Goal: Task Accomplishment & Management: Manage account settings

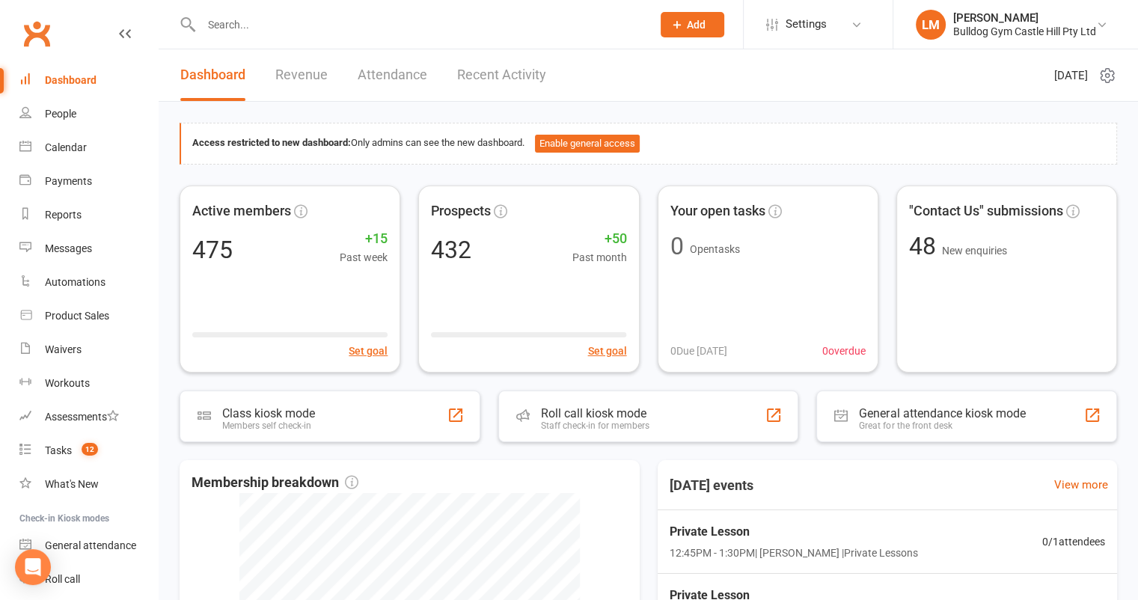
click at [527, 68] on link "Recent Activity" at bounding box center [501, 75] width 89 height 52
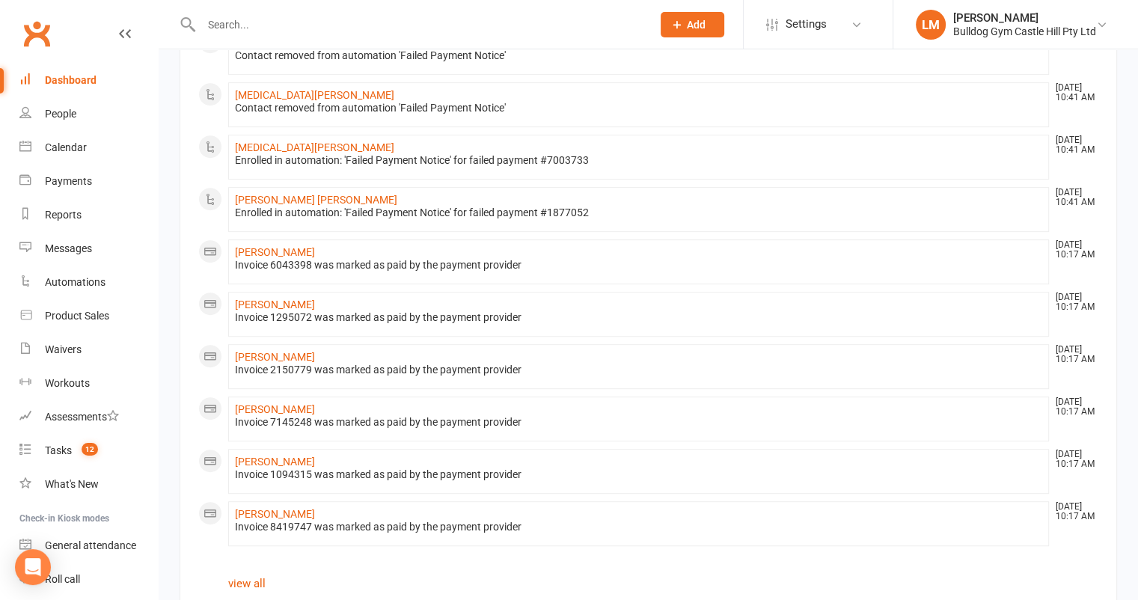
scroll to position [735, 0]
click at [295, 510] on link "David Mcconaghie" at bounding box center [275, 515] width 80 height 12
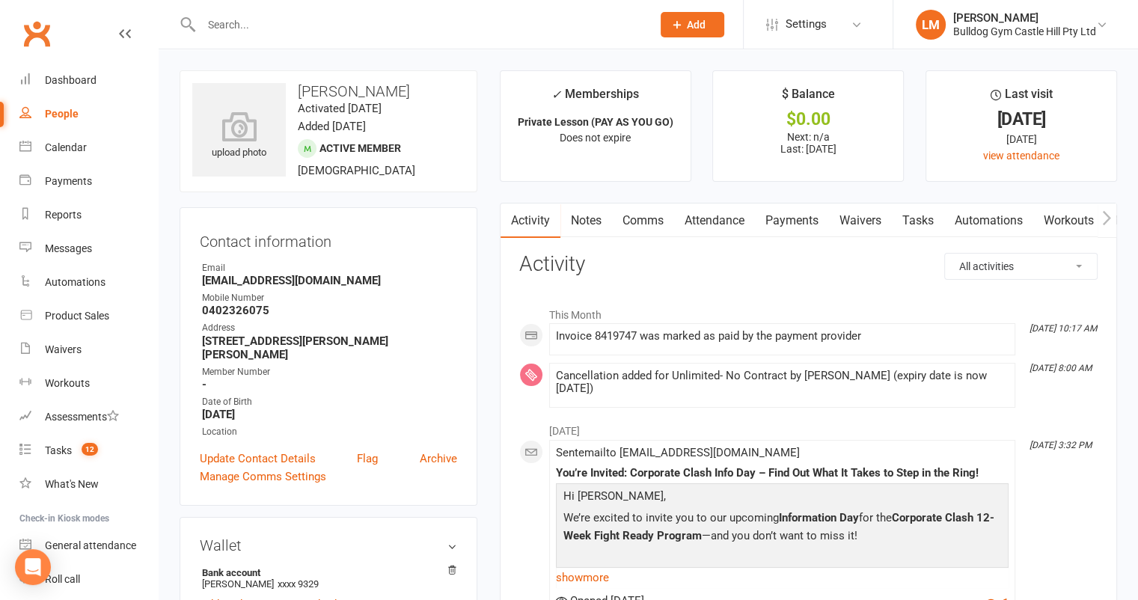
click at [778, 215] on link "Payments" at bounding box center [792, 220] width 74 height 34
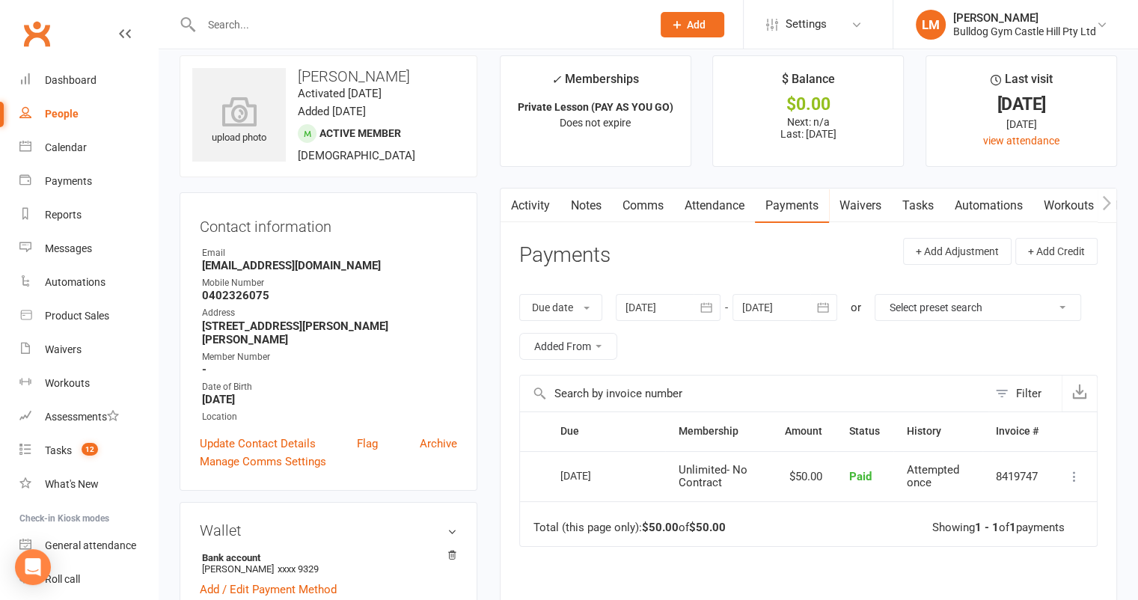
scroll to position [11, 0]
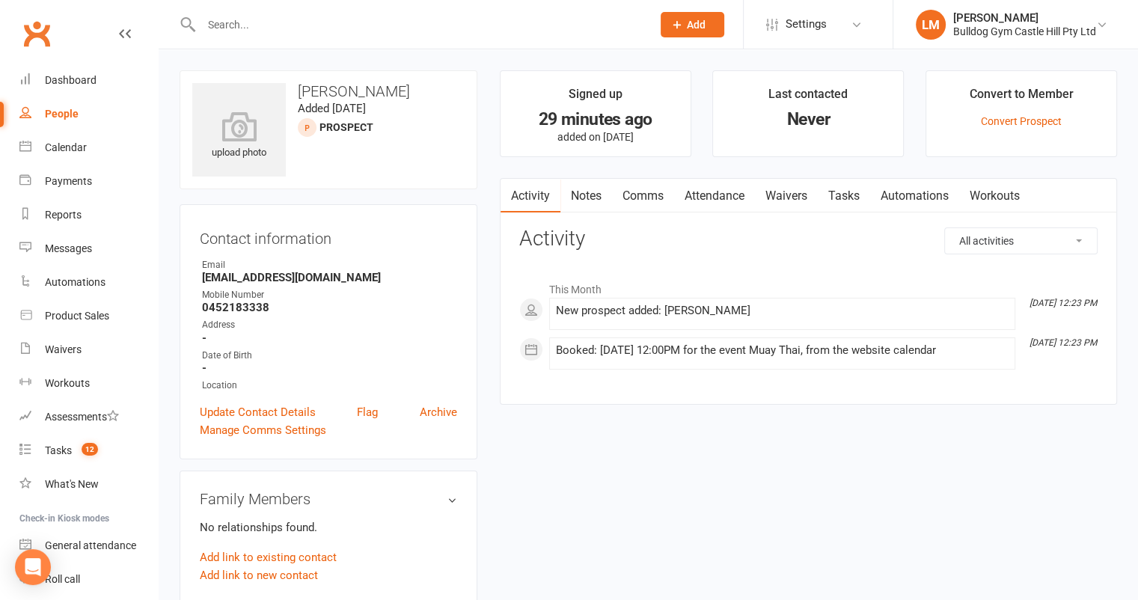
click at [649, 196] on link "Comms" at bounding box center [643, 196] width 62 height 34
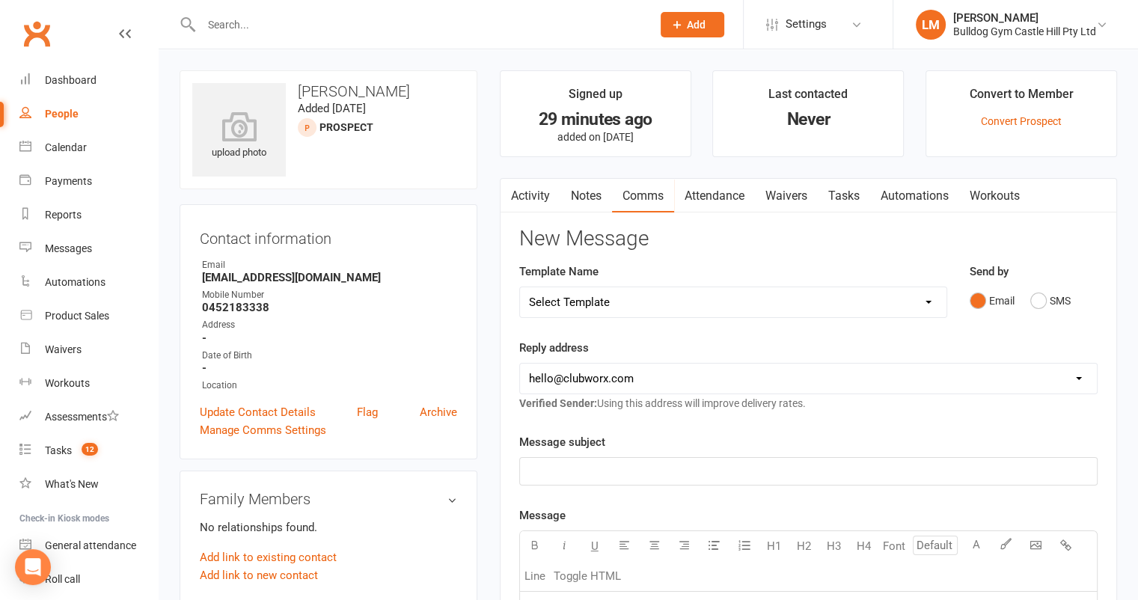
click at [862, 303] on select "Select Template [Email] 6 week challenge [Push Notification] 6 Week Challenge […" at bounding box center [733, 302] width 426 height 30
select select "64"
click at [520, 287] on select "Select Template [Email] 6 week challenge [Push Notification] 6 Week Challenge […" at bounding box center [733, 302] width 426 height 30
click at [634, 378] on select "hello@clubworx.com info@bulldoggym.com.au defebe.3@seznam.cz liz@evolt360.com a…" at bounding box center [808, 378] width 577 height 30
select select "1"
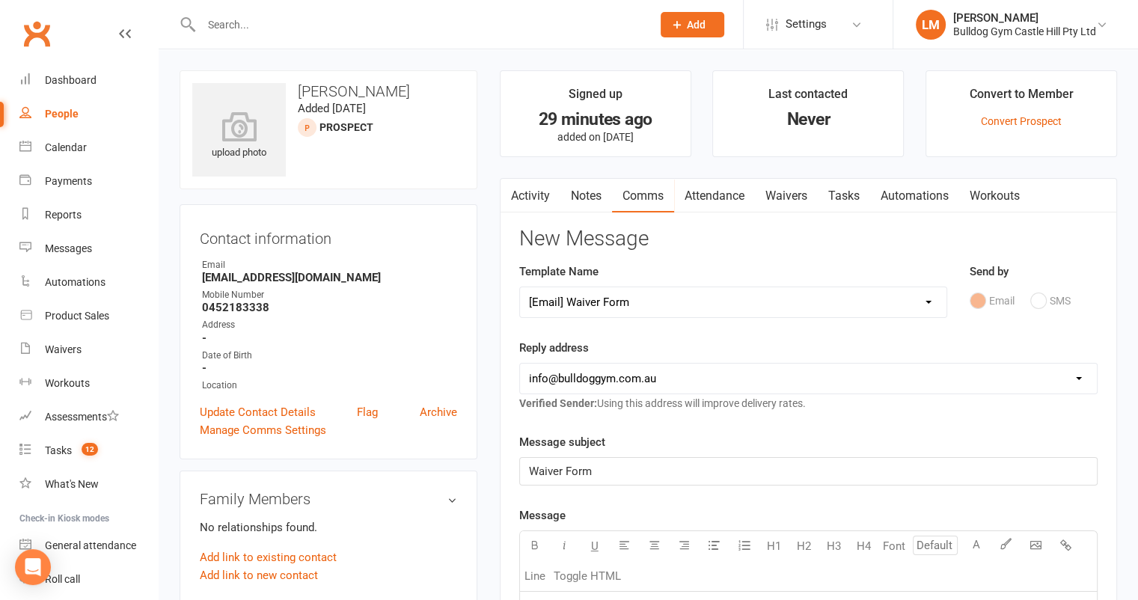
click at [520, 363] on select "hello@clubworx.com info@bulldoggym.com.au defebe.3@seznam.cz liz@evolt360.com a…" at bounding box center [808, 378] width 577 height 30
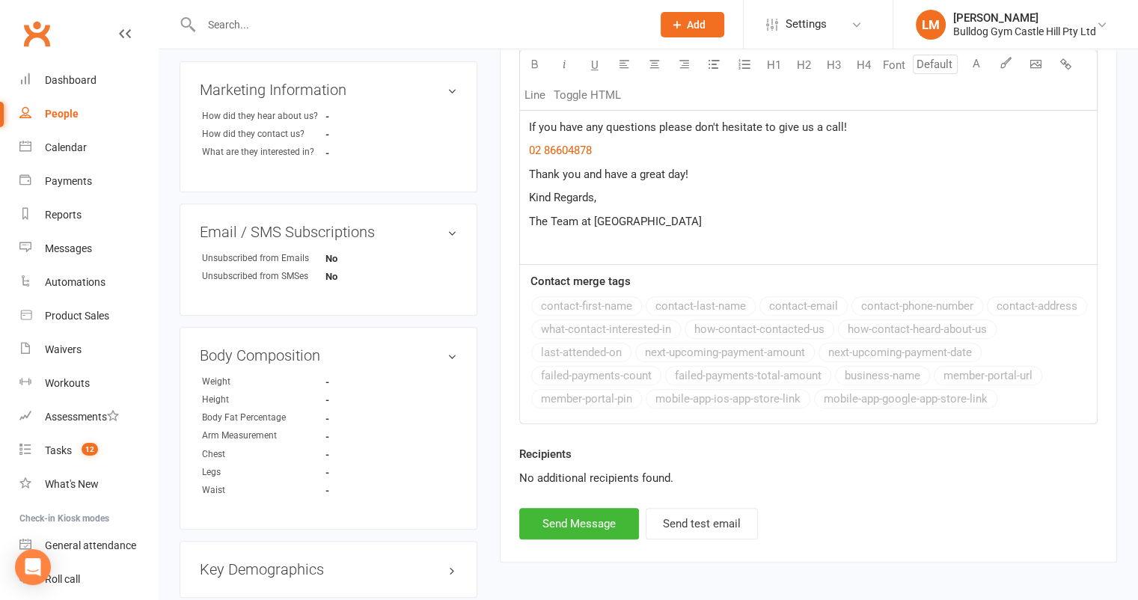
scroll to position [583, 0]
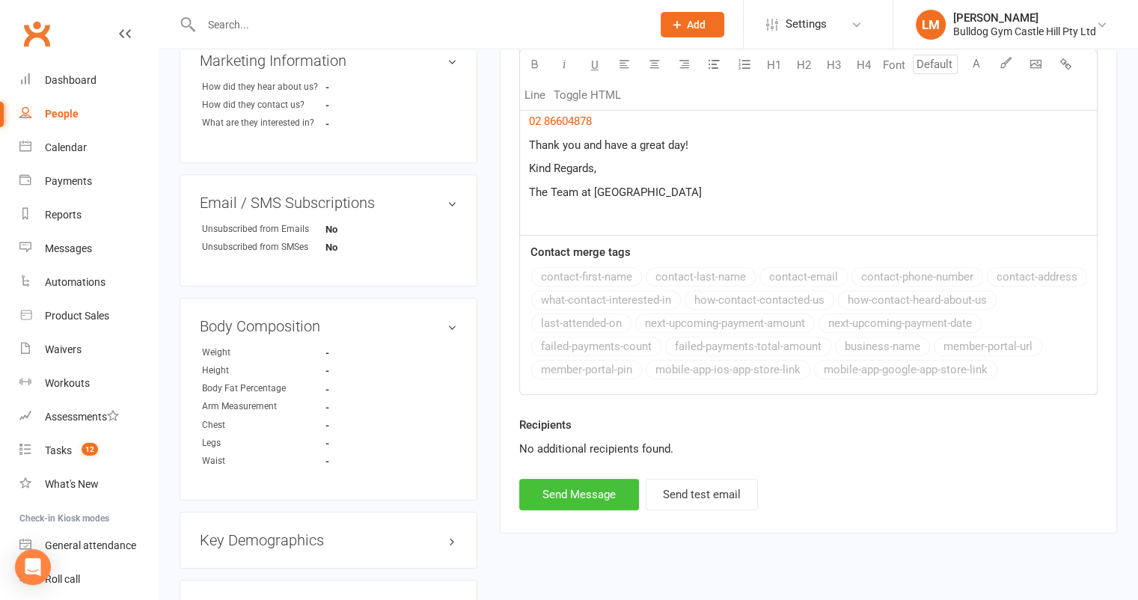
click at [553, 489] on button "Send Message" at bounding box center [579, 494] width 120 height 31
select select
select select "0"
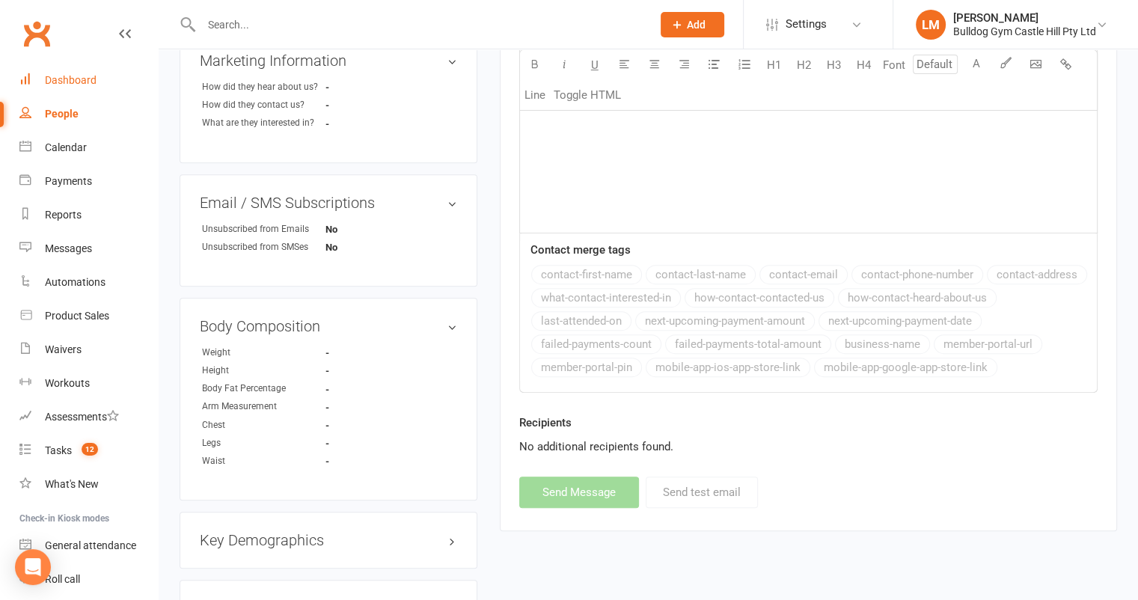
click at [70, 82] on div "Dashboard" at bounding box center [71, 80] width 52 height 12
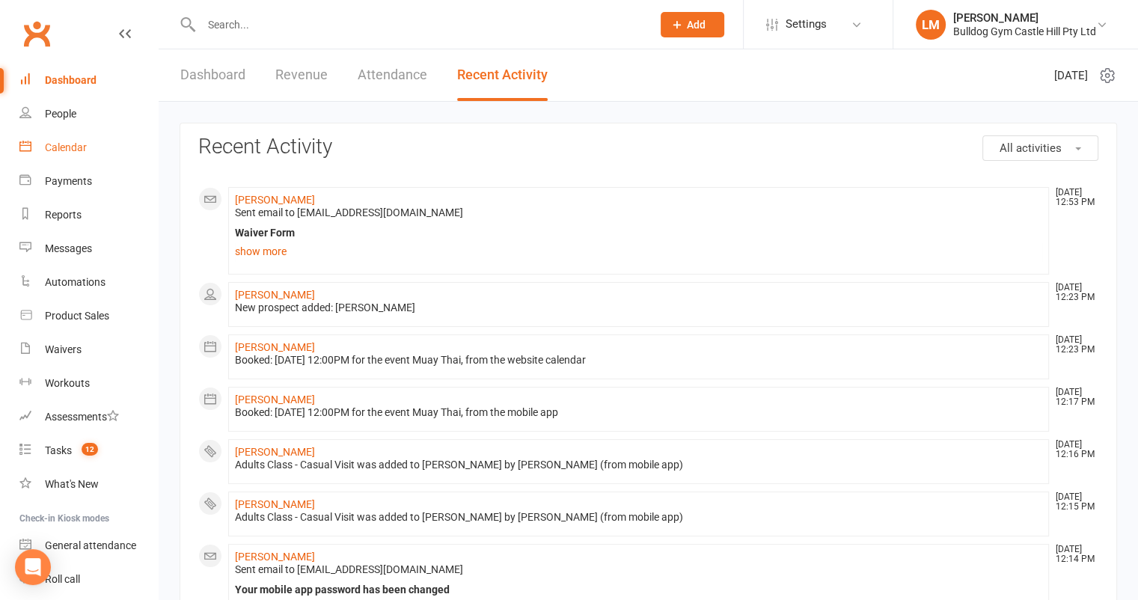
click at [64, 138] on link "Calendar" at bounding box center [88, 148] width 138 height 34
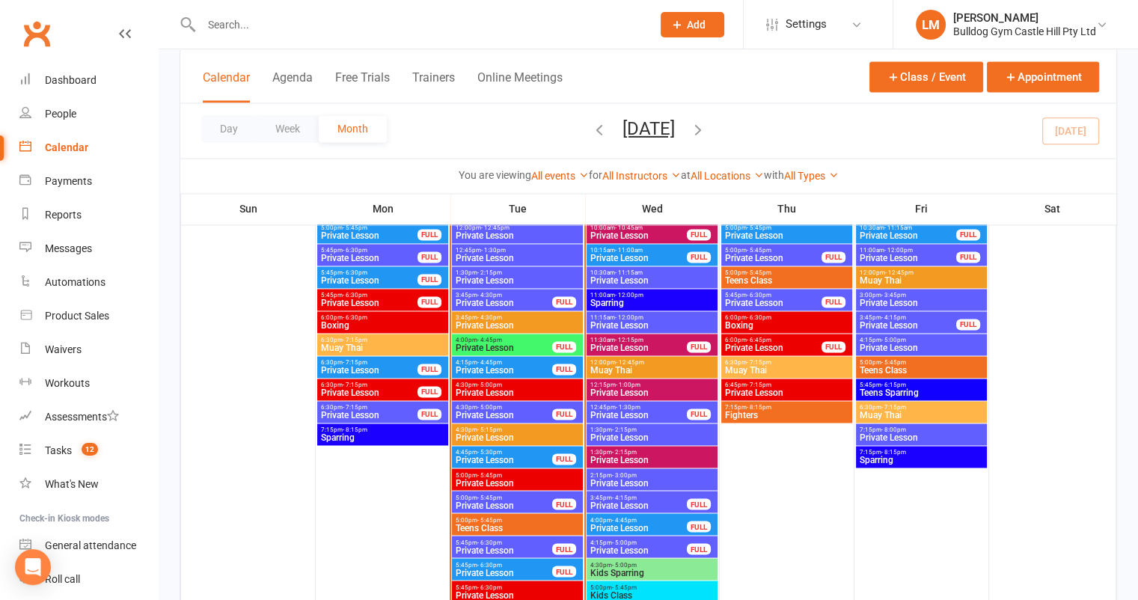
scroll to position [2375, 0]
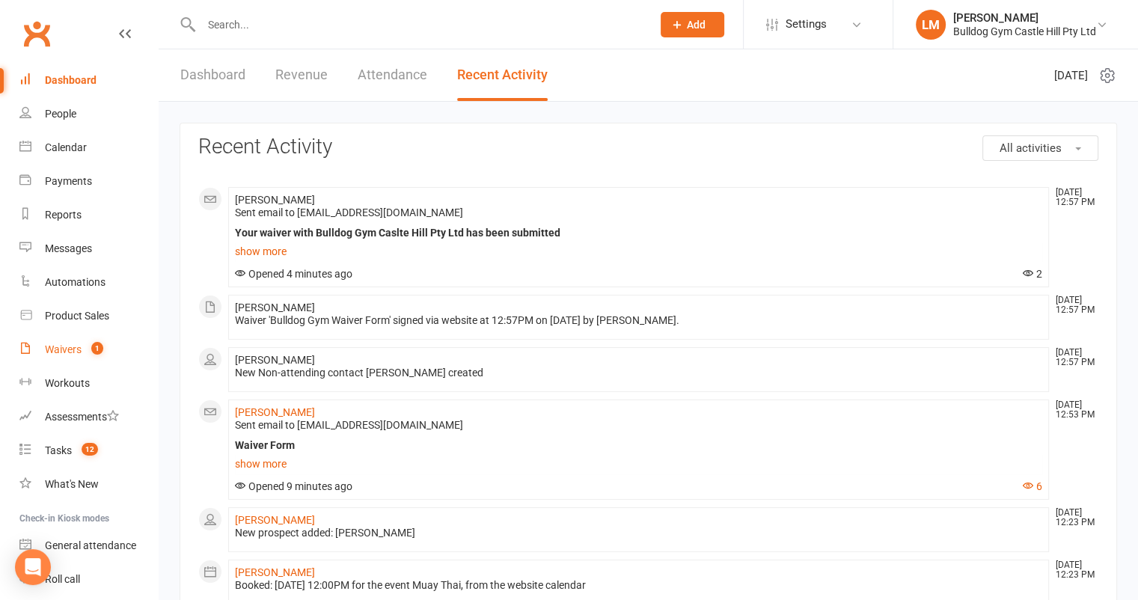
click at [69, 347] on div "Waivers" at bounding box center [63, 349] width 37 height 12
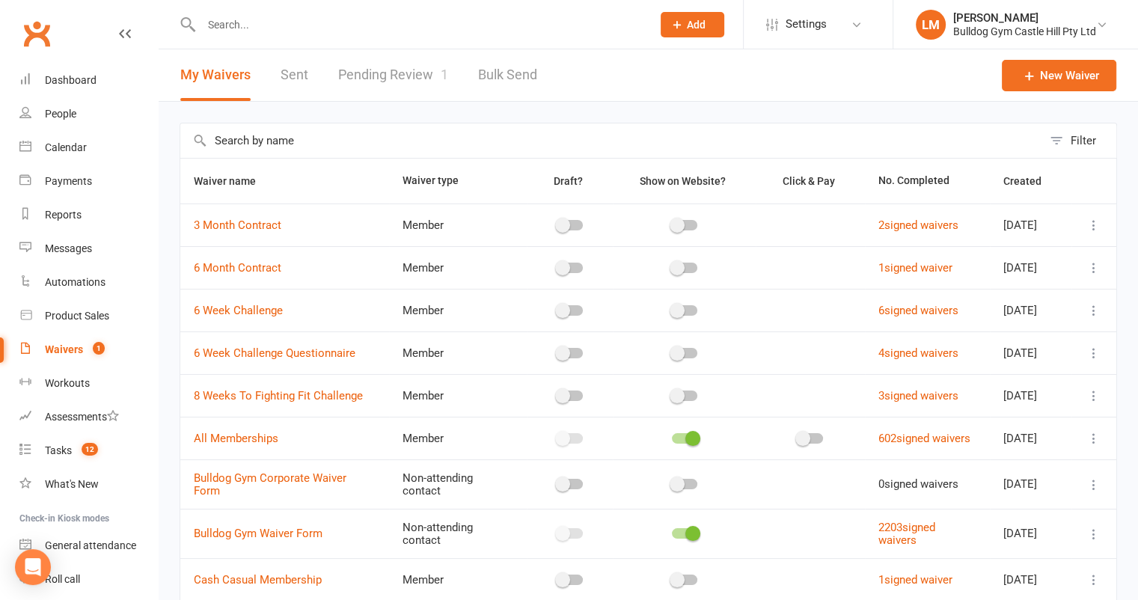
click at [346, 73] on link "Pending Review 1" at bounding box center [393, 75] width 110 height 52
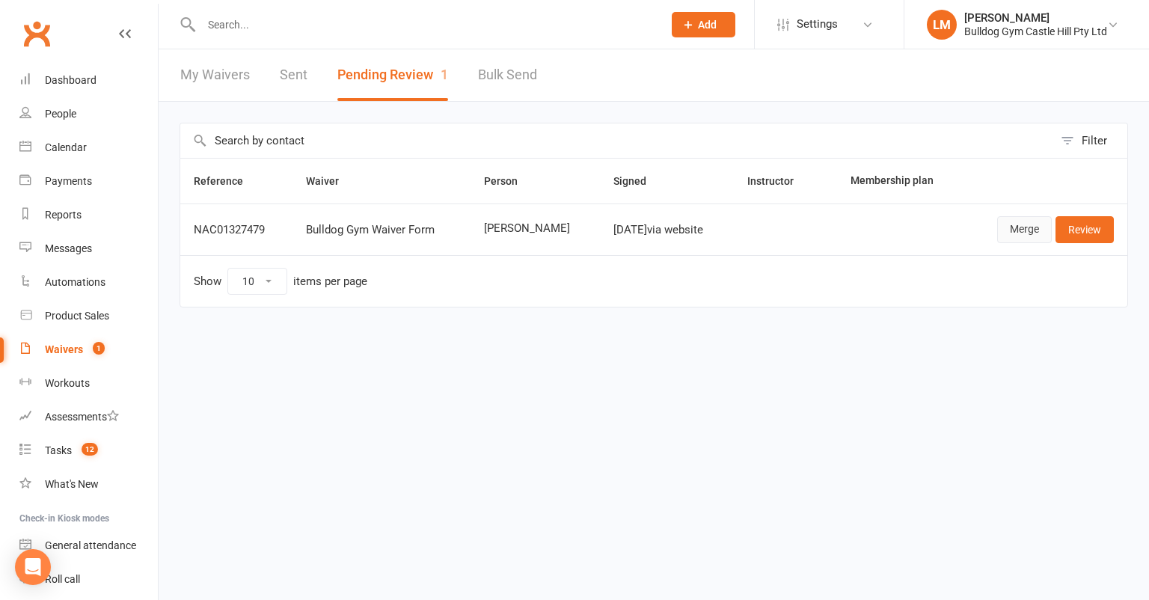
click at [1023, 231] on link "Merge" at bounding box center [1024, 229] width 55 height 27
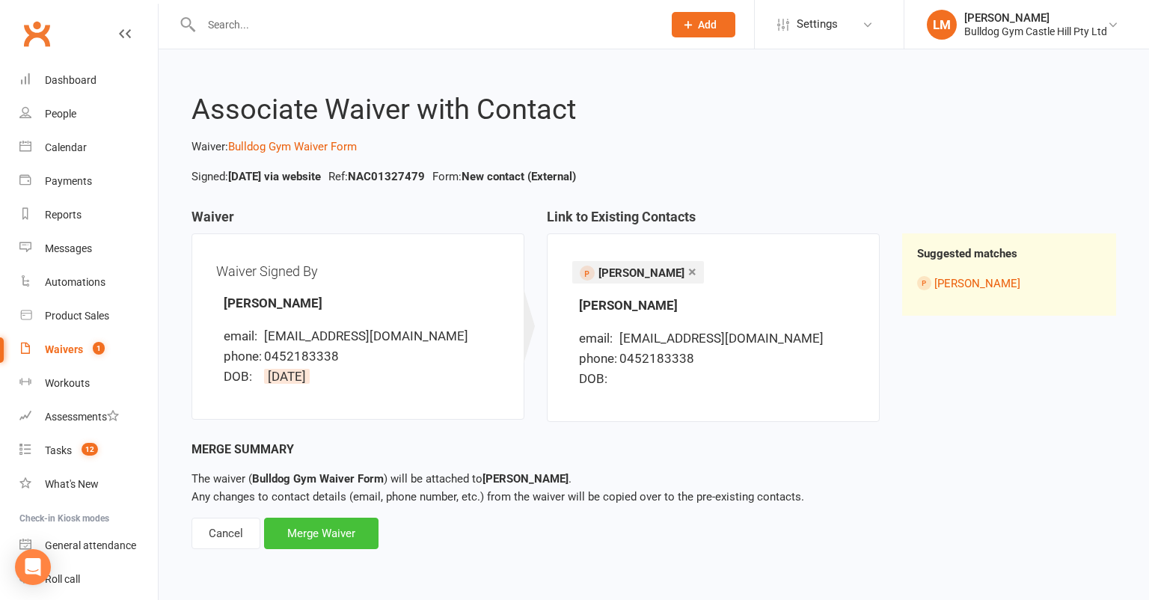
click at [343, 526] on div "Merge Waiver" at bounding box center [321, 533] width 114 height 31
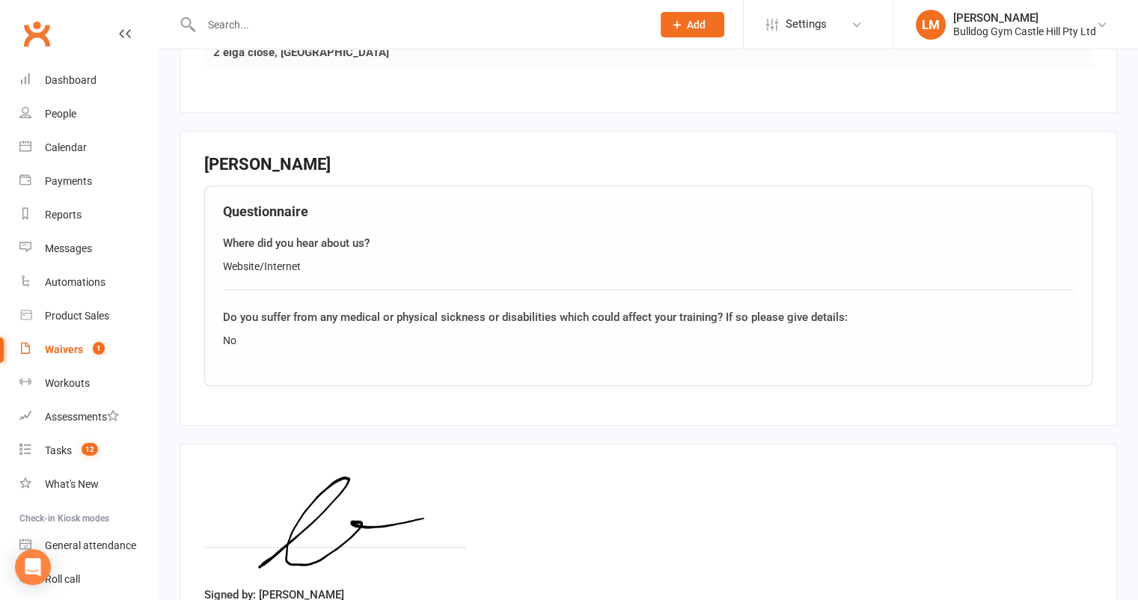
scroll to position [1053, 0]
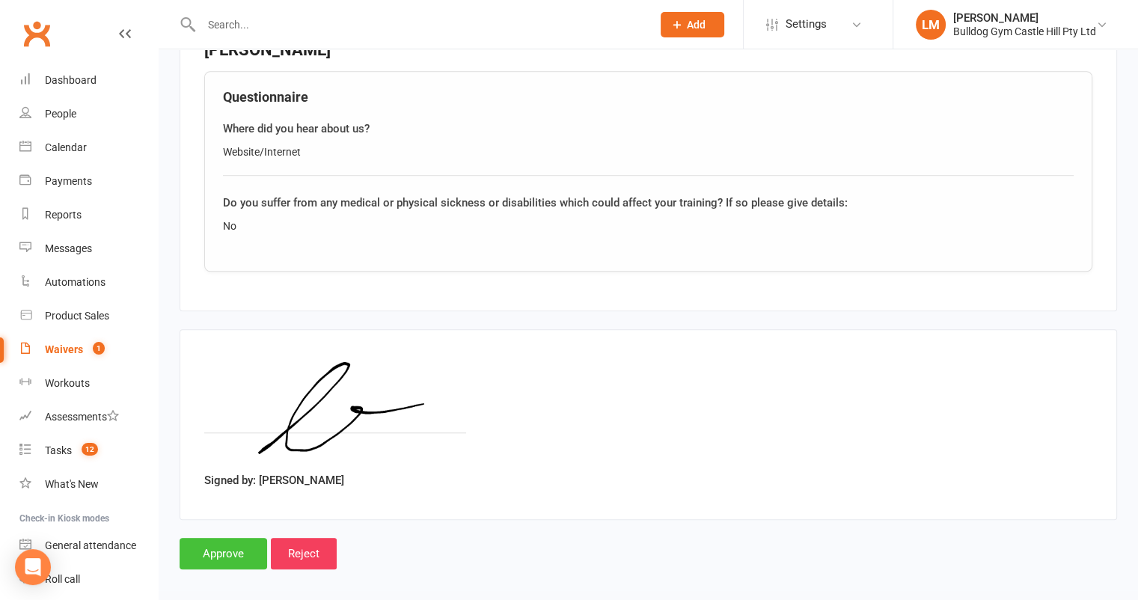
click at [212, 541] on input "Approve" at bounding box center [224, 553] width 88 height 31
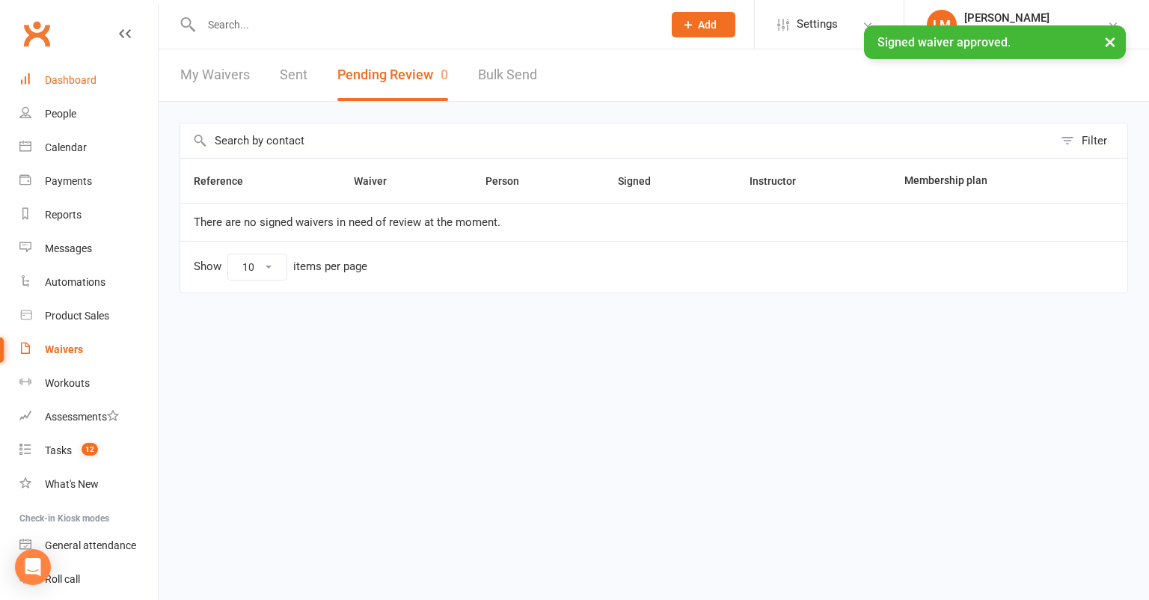
click at [88, 82] on div "Dashboard" at bounding box center [71, 80] width 52 height 12
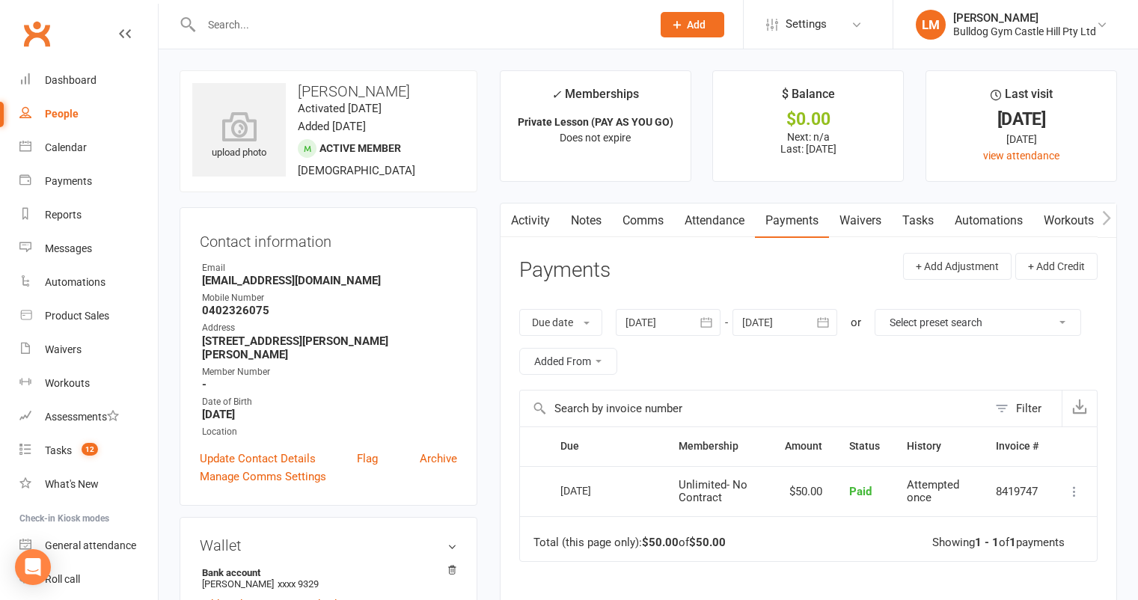
click at [270, 19] on input "text" at bounding box center [419, 24] width 444 height 21
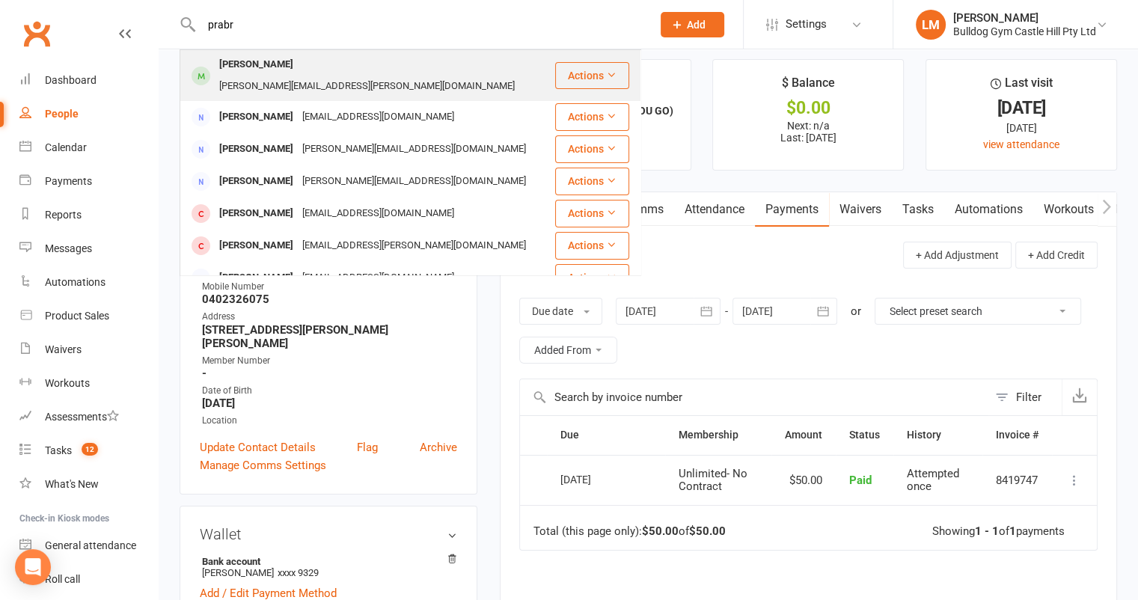
type input "prabr"
click at [277, 61] on div "Prabhdeep Bagga" at bounding box center [256, 65] width 83 height 22
